Goal: Check status: Check status

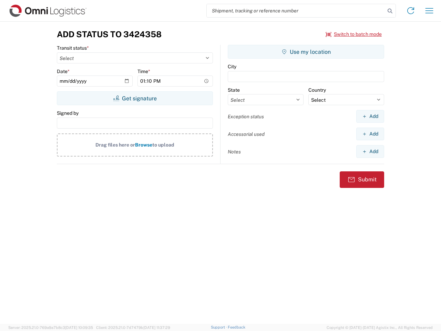
click at [296, 11] on input "search" at bounding box center [296, 10] width 178 height 13
click at [390, 11] on icon at bounding box center [390, 11] width 10 height 10
click at [411, 11] on icon at bounding box center [410, 10] width 11 height 11
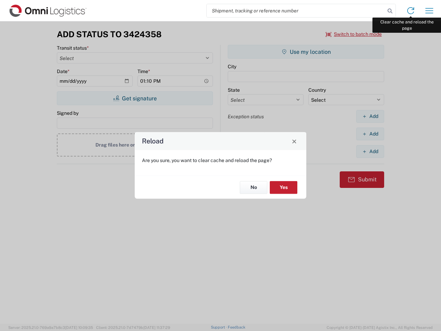
click at [429, 11] on div "Reload Are you sure, you want to clear cache and reload the page? No Yes" at bounding box center [220, 165] width 441 height 331
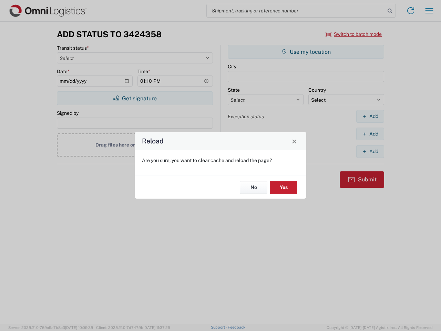
click at [354, 34] on div "Reload Are you sure, you want to clear cache and reload the page? No Yes" at bounding box center [220, 165] width 441 height 331
click at [135, 98] on div "Reload Are you sure, you want to clear cache and reload the page? No Yes" at bounding box center [220, 165] width 441 height 331
click at [306, 52] on div "Reload Are you sure, you want to clear cache and reload the page? No Yes" at bounding box center [220, 165] width 441 height 331
click at [370, 116] on div "Reload Are you sure, you want to clear cache and reload the page? No Yes" at bounding box center [220, 165] width 441 height 331
click at [370, 134] on div "Reload Are you sure, you want to clear cache and reload the page? No Yes" at bounding box center [220, 165] width 441 height 331
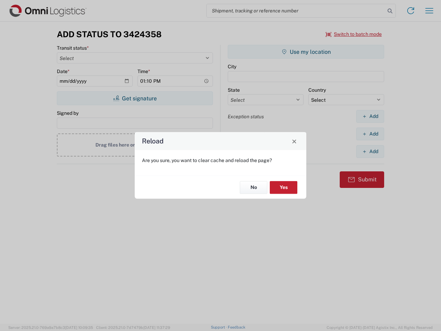
click at [370, 151] on div "Reload Are you sure, you want to clear cache and reload the page? No Yes" at bounding box center [220, 165] width 441 height 331
